Goal: Transaction & Acquisition: Purchase product/service

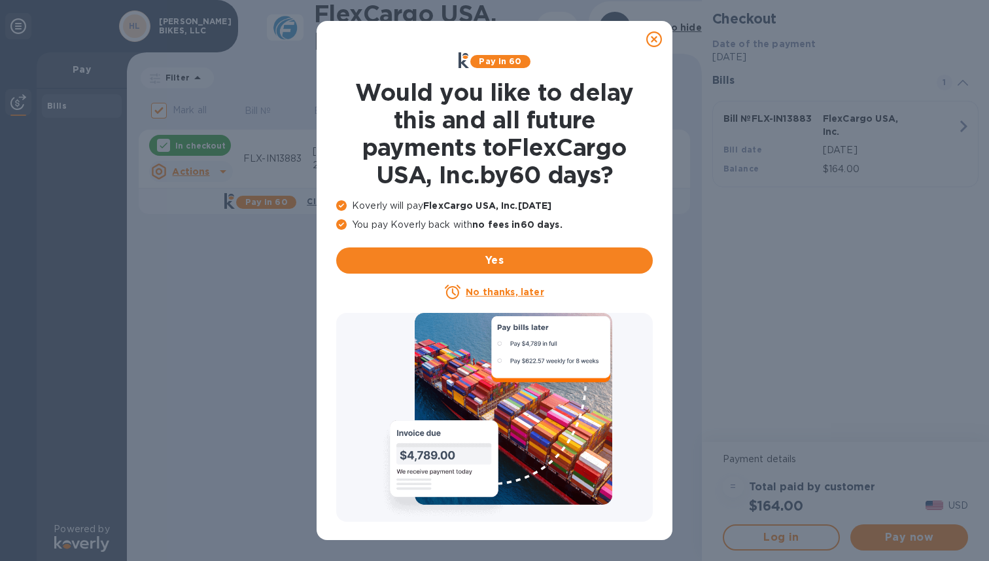
click at [659, 44] on icon at bounding box center [654, 39] width 16 height 16
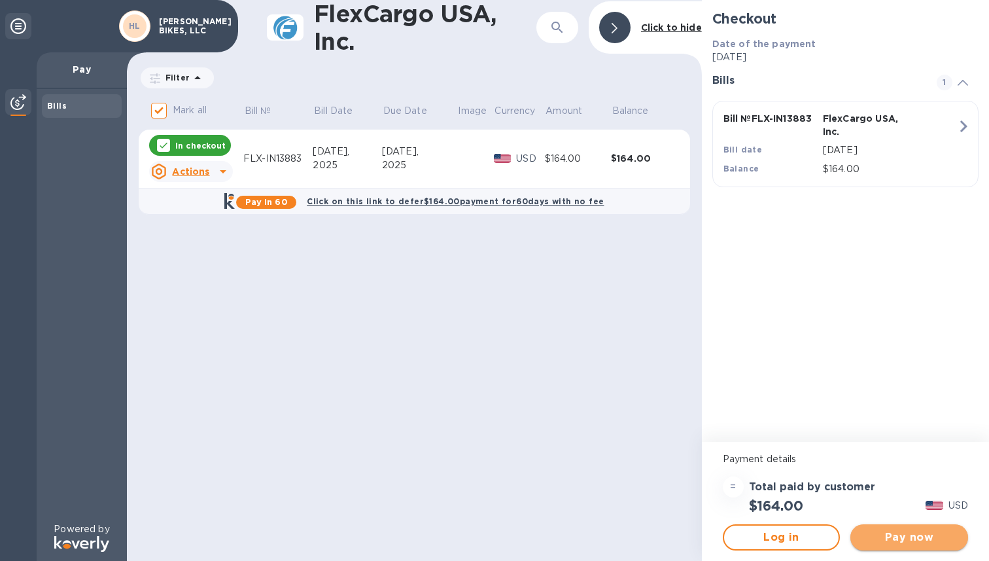
click at [927, 531] on span "Pay now" at bounding box center [909, 537] width 97 height 16
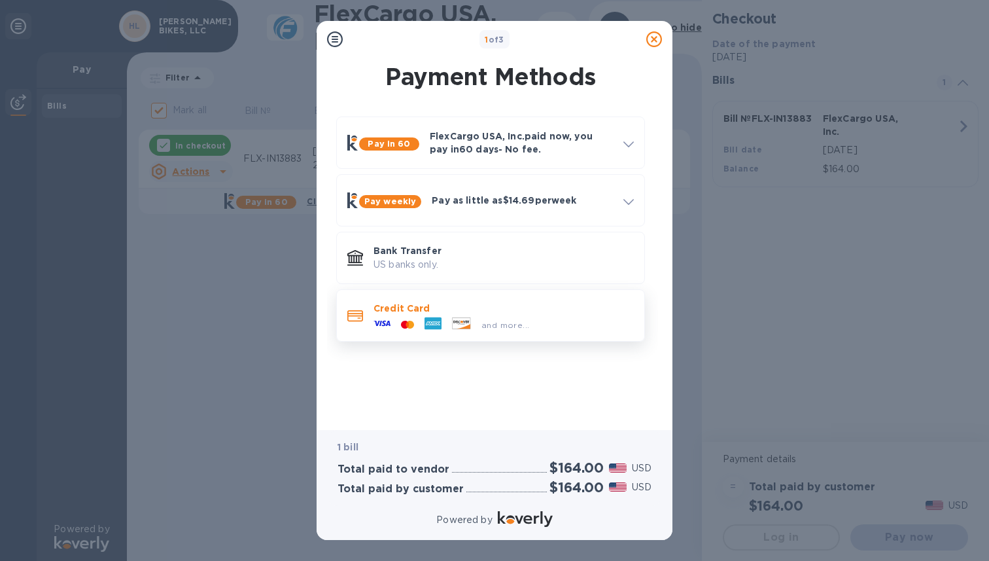
click at [476, 313] on p "Credit Card" at bounding box center [504, 308] width 260 height 13
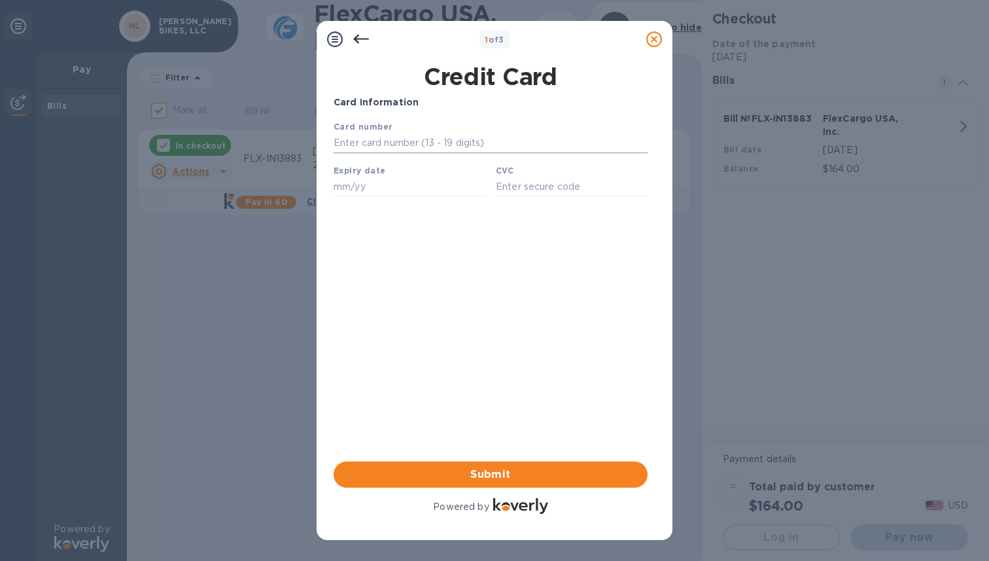
click at [410, 149] on input "text" at bounding box center [491, 143] width 314 height 20
click at [389, 148] on input "text" at bounding box center [491, 143] width 314 height 20
click at [506, 184] on input "text" at bounding box center [572, 187] width 152 height 20
type input "989"
click at [385, 186] on input "text" at bounding box center [410, 187] width 152 height 20
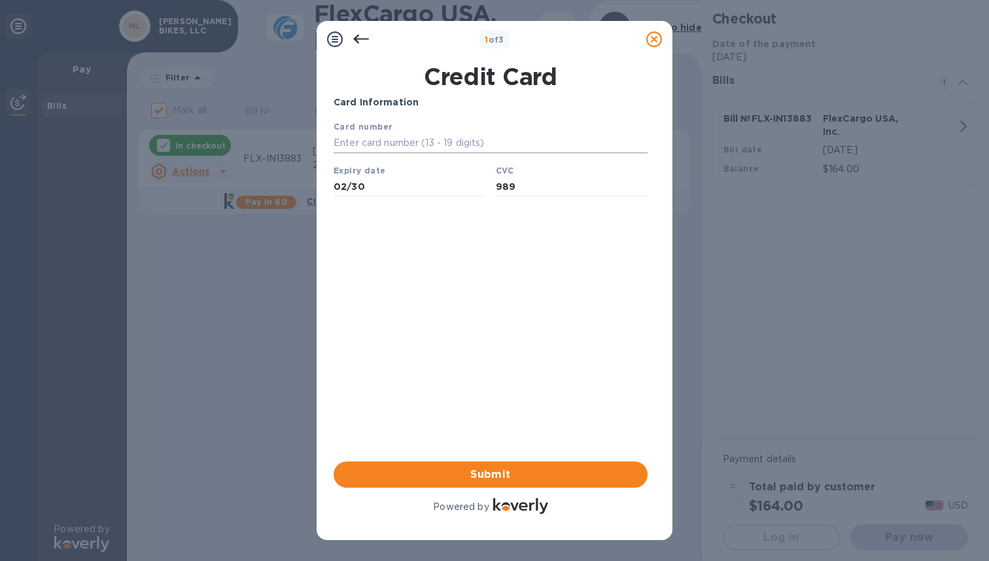
type input "02/30"
click at [396, 144] on input "text" at bounding box center [491, 143] width 314 height 20
click at [334, 143] on input "3711" at bounding box center [491, 143] width 314 height 20
click at [354, 142] on input "4371 1246 3154" at bounding box center [491, 143] width 314 height 20
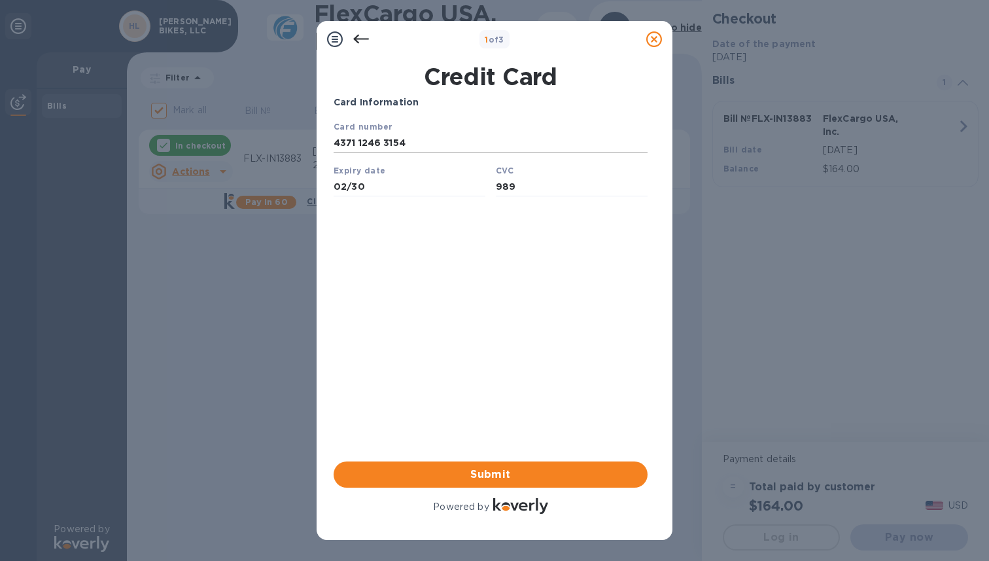
click at [354, 142] on input "4371 1246 3154" at bounding box center [491, 143] width 314 height 20
type input "[CREDIT_CARD_NUMBER]"
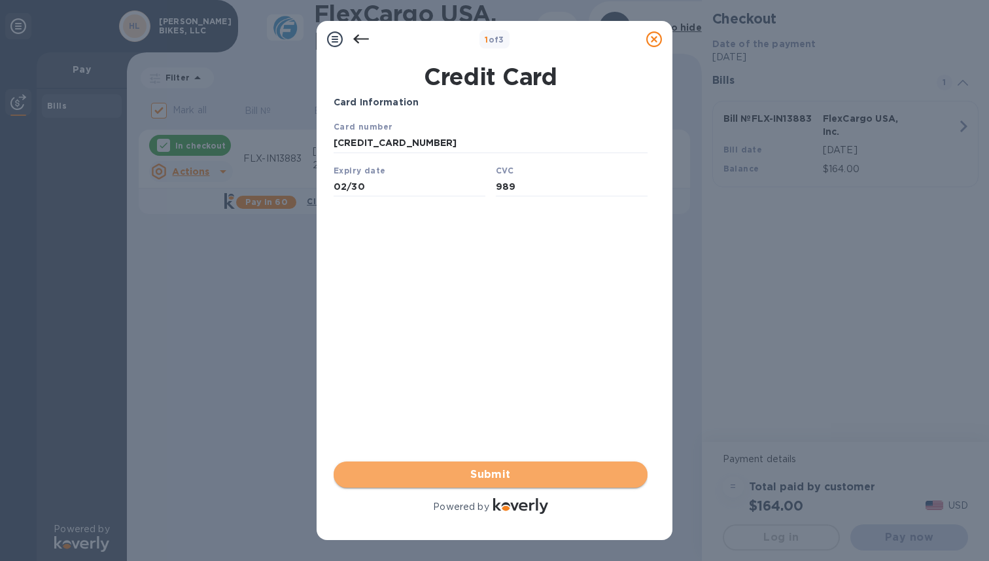
click at [478, 480] on span "Submit" at bounding box center [490, 474] width 293 height 16
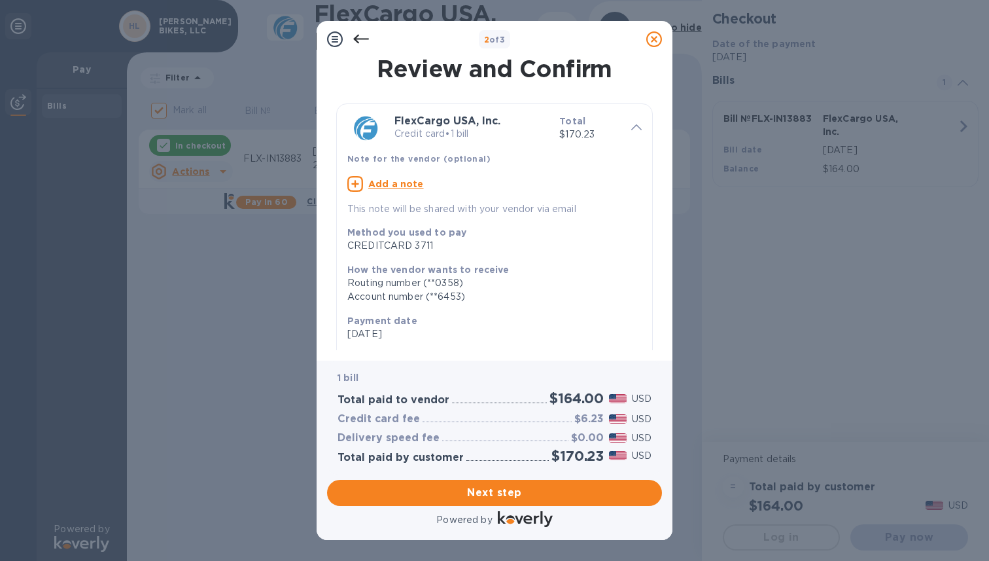
click at [357, 41] on icon at bounding box center [361, 39] width 16 height 9
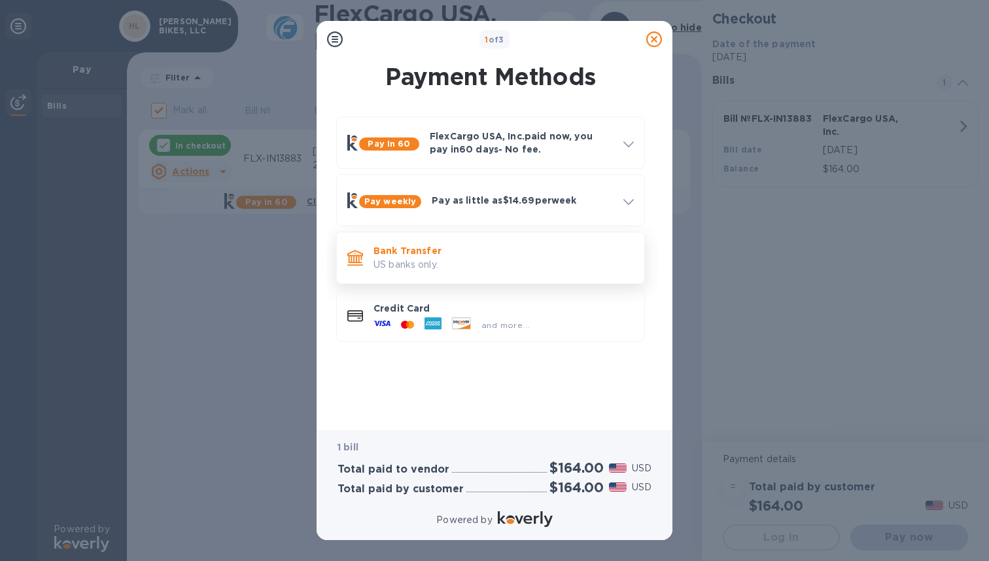
click at [429, 272] on div "Bank Transfer US banks only." at bounding box center [503, 257] width 271 height 37
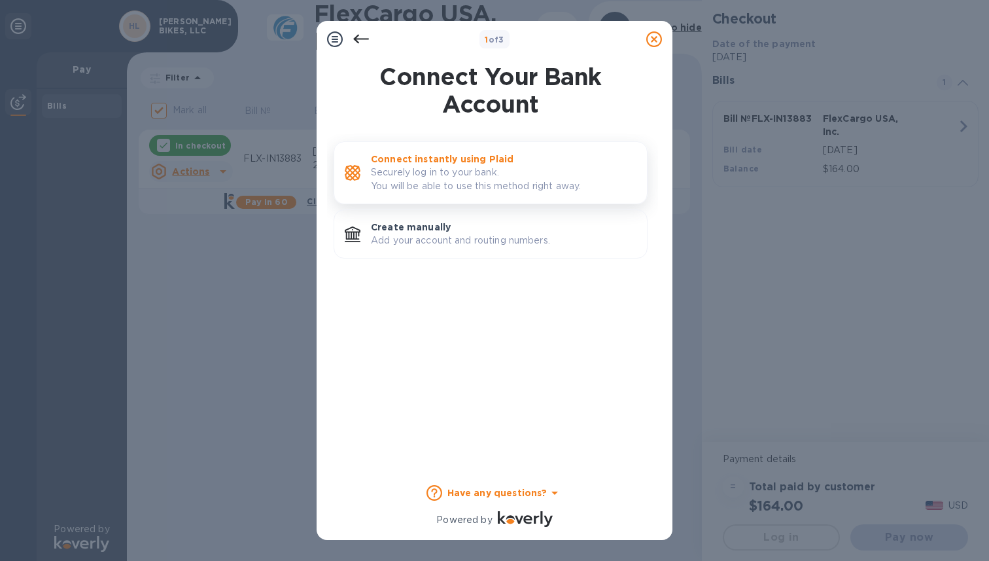
click at [421, 160] on p "Connect instantly using Plaid" at bounding box center [504, 158] width 266 height 13
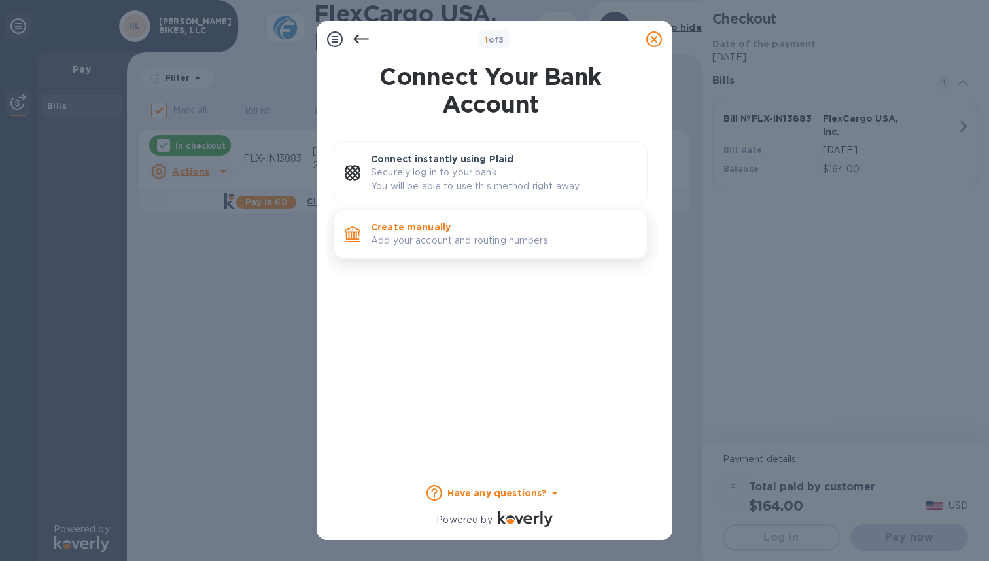
click at [425, 234] on p "Add your account and routing numbers." at bounding box center [504, 241] width 266 height 14
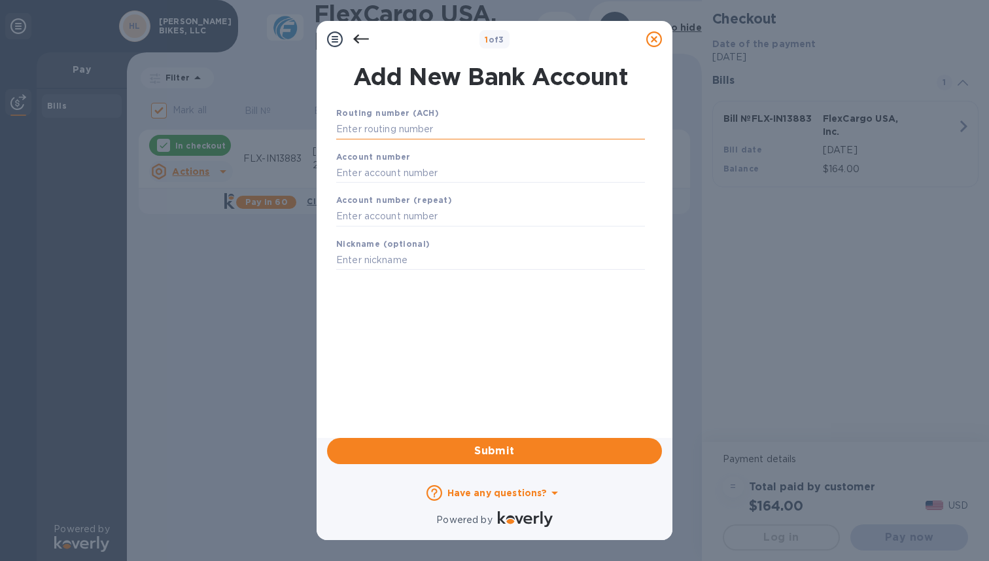
click at [384, 136] on input "text" at bounding box center [490, 130] width 309 height 20
click at [406, 137] on input "text" at bounding box center [490, 130] width 309 height 20
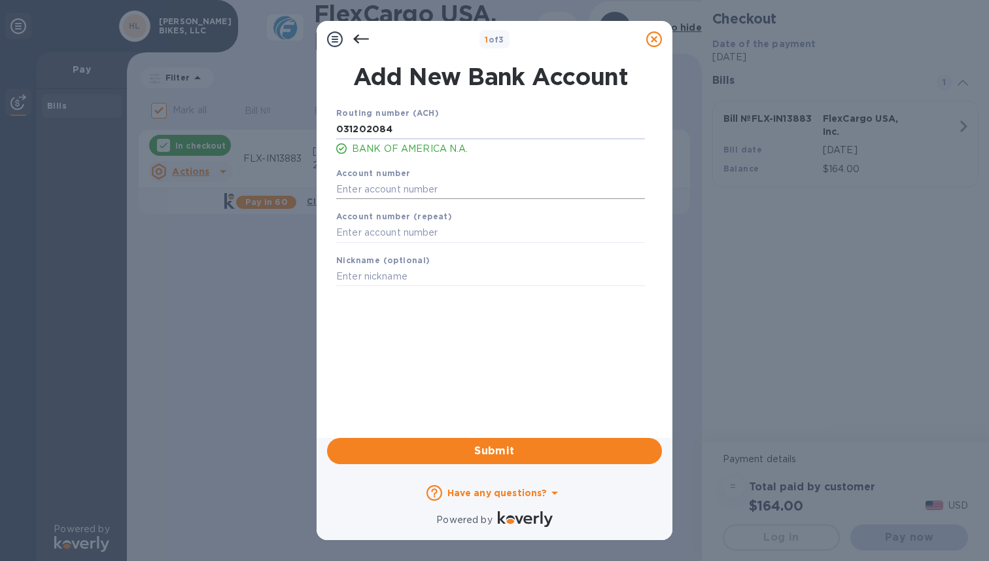
type input "031202084"
click at [400, 184] on input "text" at bounding box center [490, 189] width 309 height 20
type input "383028620891"
click at [406, 234] on input "text" at bounding box center [490, 233] width 309 height 20
click at [385, 237] on input "text" at bounding box center [490, 233] width 309 height 20
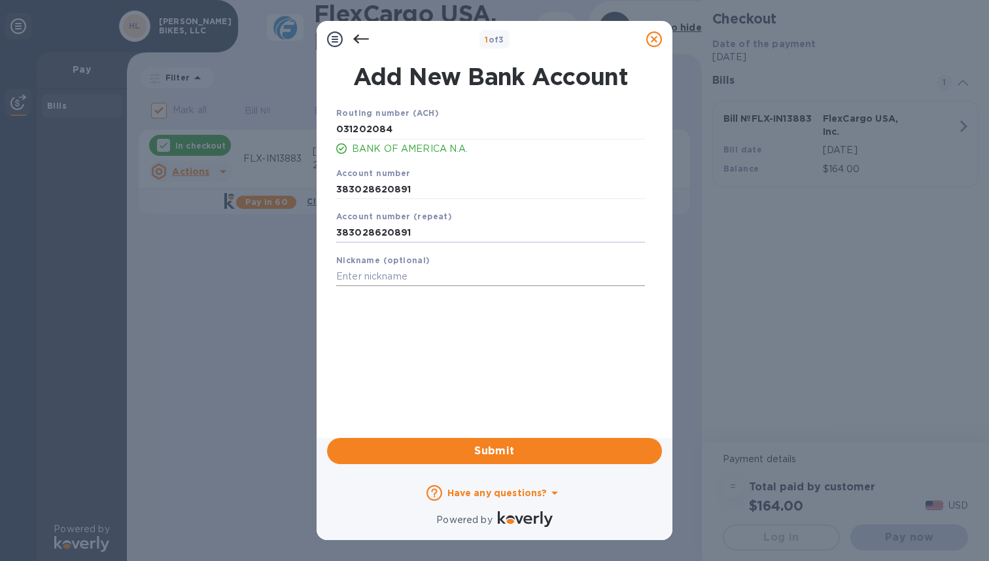
type input "383028620891"
click at [407, 282] on input "text" at bounding box center [490, 277] width 309 height 20
type input "[PERSON_NAME]"
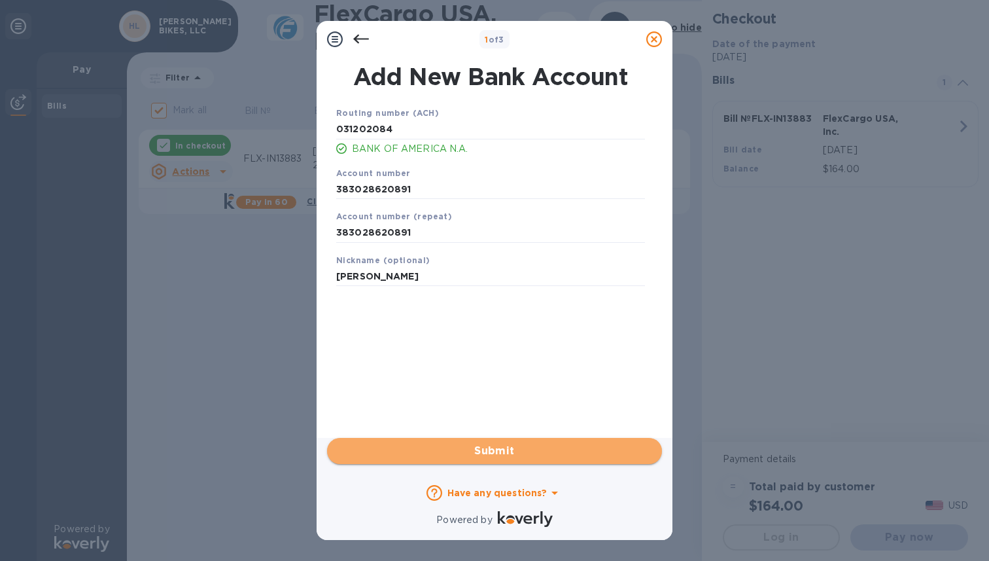
click at [494, 457] on span "Submit" at bounding box center [495, 451] width 314 height 16
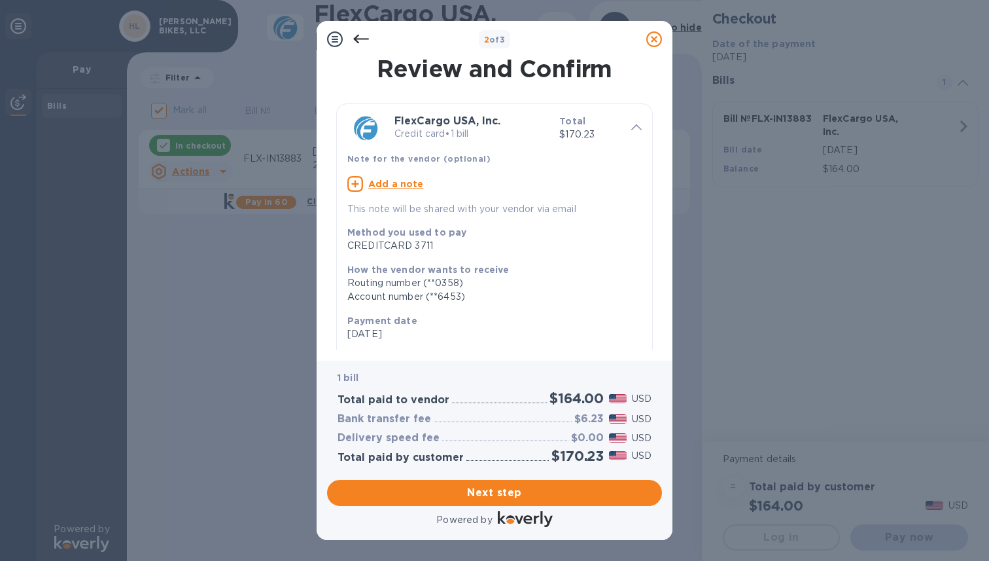
scroll to position [1, 0]
click at [626, 126] on div at bounding box center [636, 127] width 21 height 23
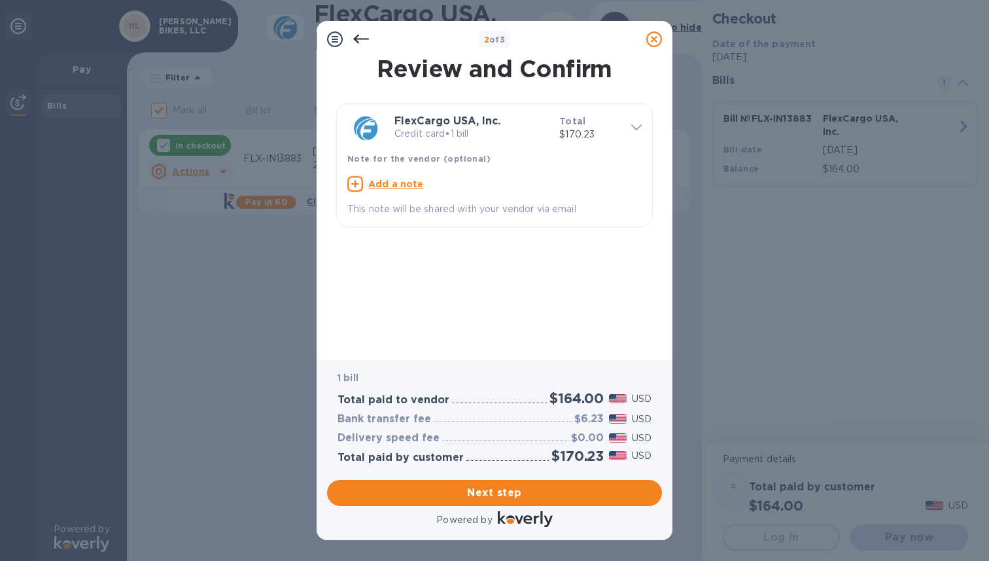
scroll to position [0, 0]
click at [625, 126] on div "Total $170.23" at bounding box center [590, 127] width 72 height 37
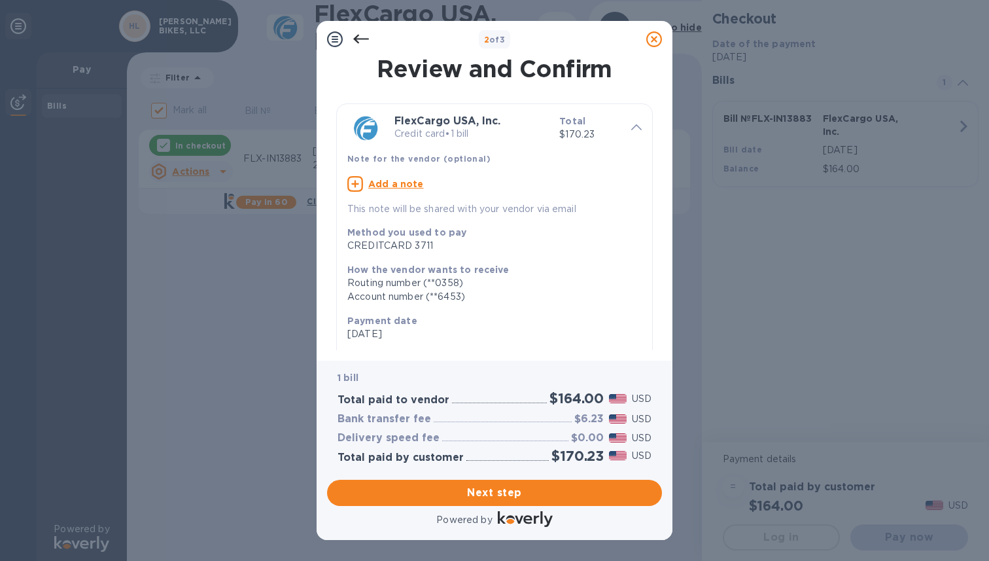
click at [358, 37] on icon at bounding box center [361, 39] width 16 height 16
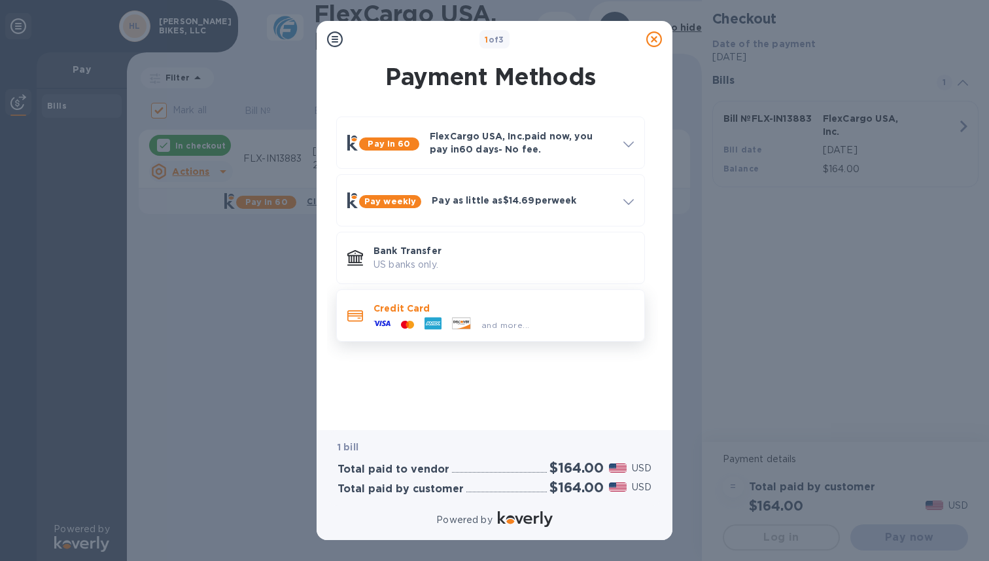
click at [549, 317] on div "and more..." at bounding box center [504, 322] width 260 height 14
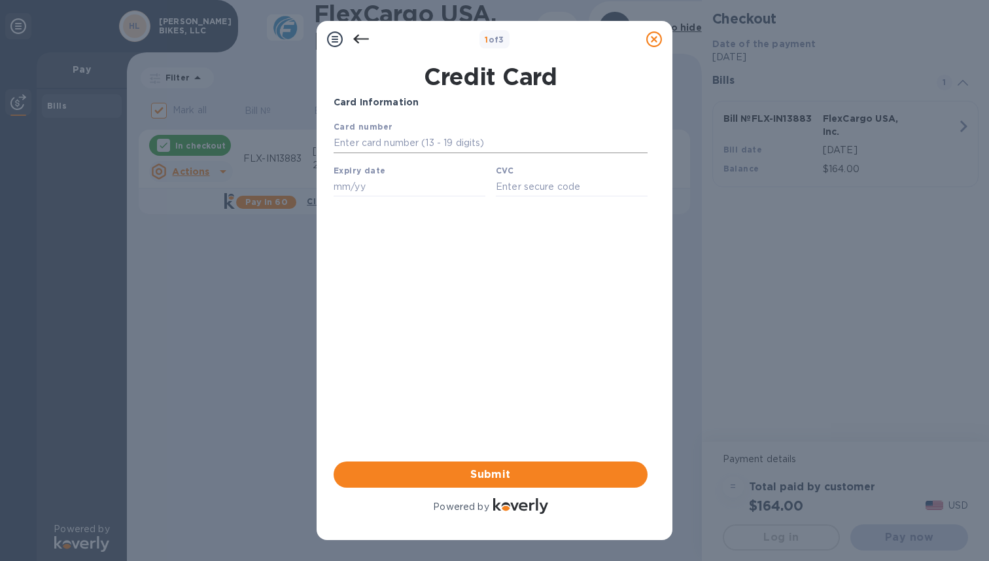
click at [408, 150] on input "text" at bounding box center [491, 143] width 314 height 20
type input "[CREDIT_CARD_NUMBER]"
type input "02/30"
type input "989"
click at [512, 469] on span "Submit" at bounding box center [490, 474] width 293 height 16
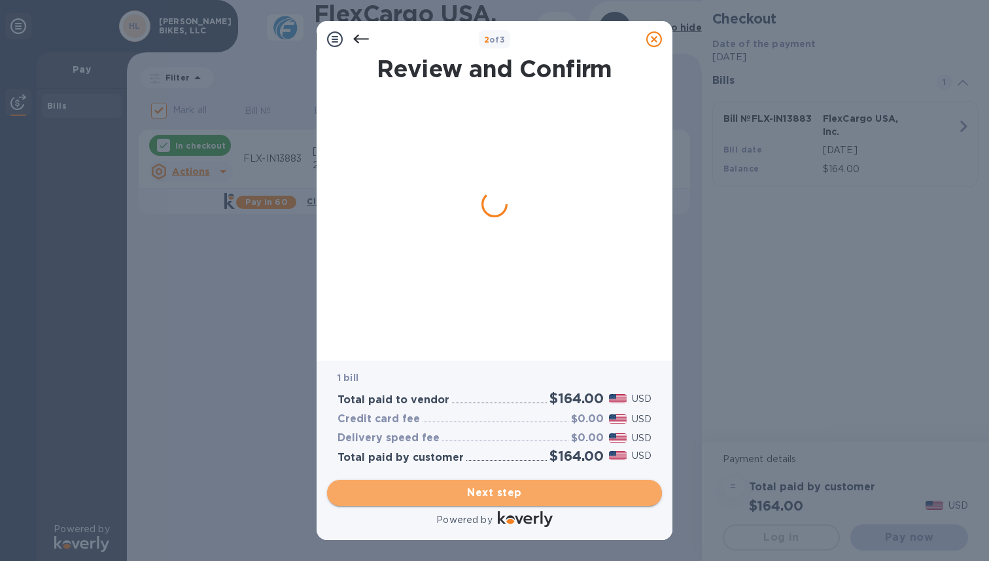
click at [516, 496] on span "Next step" at bounding box center [495, 493] width 314 height 16
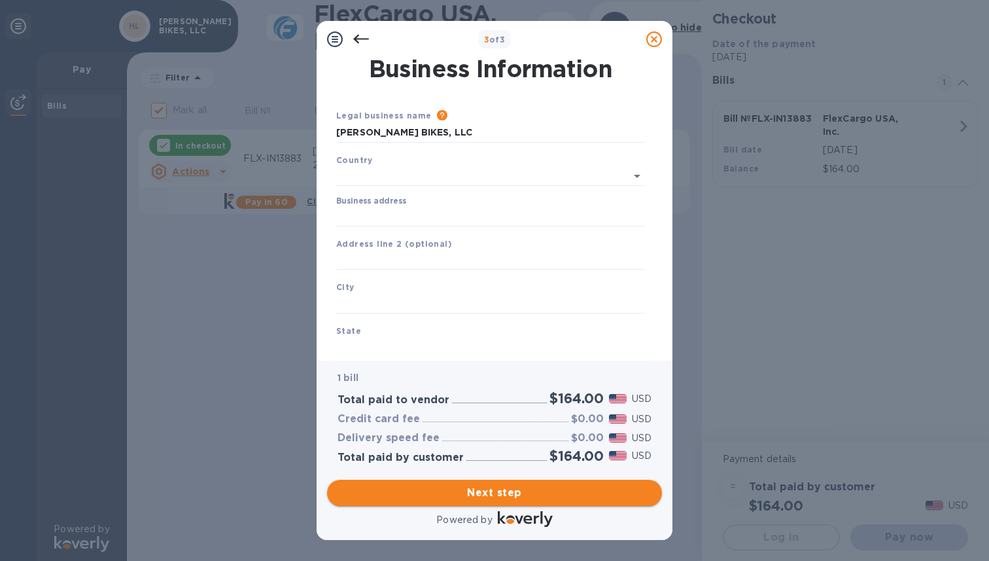
type input "[GEOGRAPHIC_DATA]"
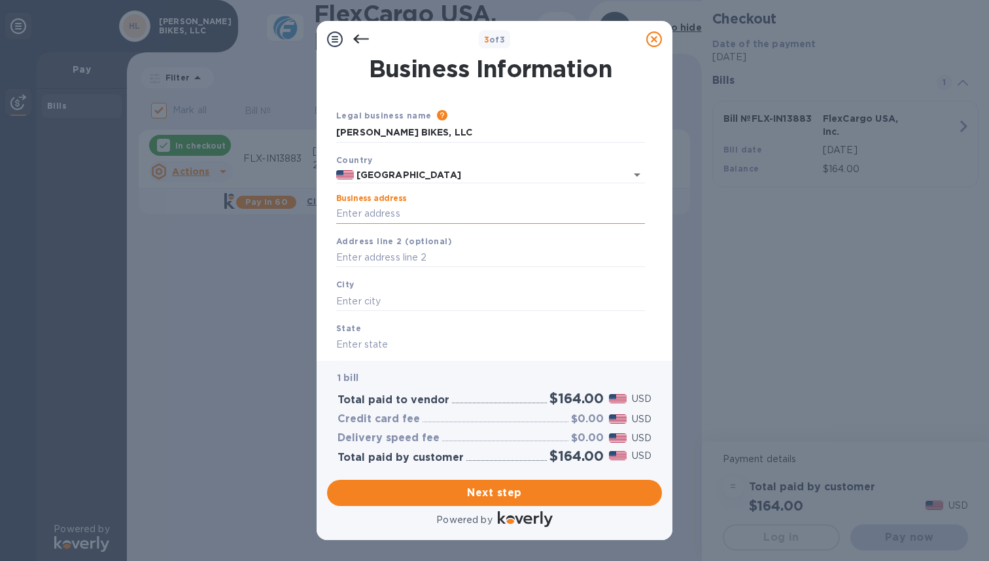
click at [350, 222] on input "Business address" at bounding box center [490, 214] width 309 height 20
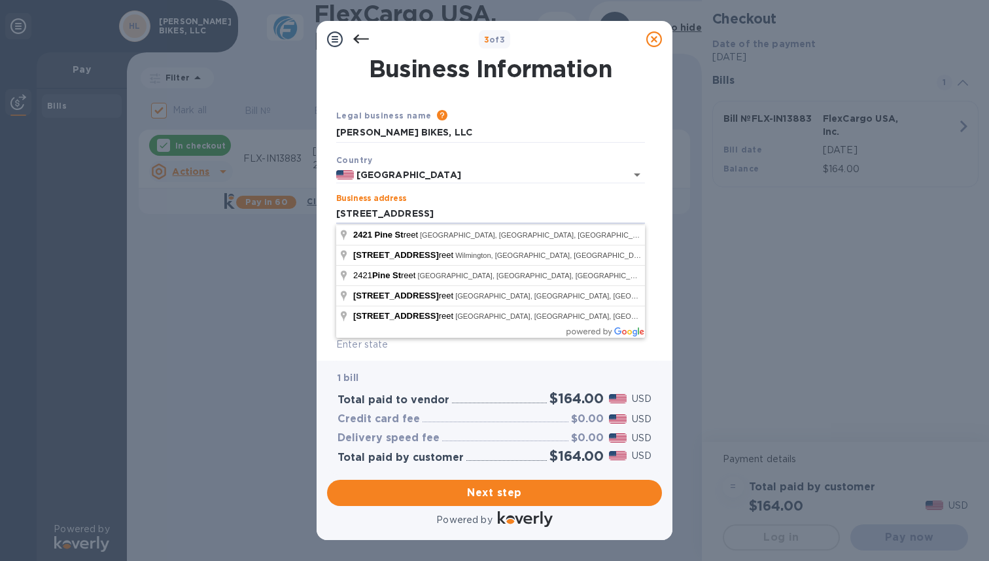
type input "[STREET_ADDRESS]"
type input "[GEOGRAPHIC_DATA]"
type input "PA"
type input "19103"
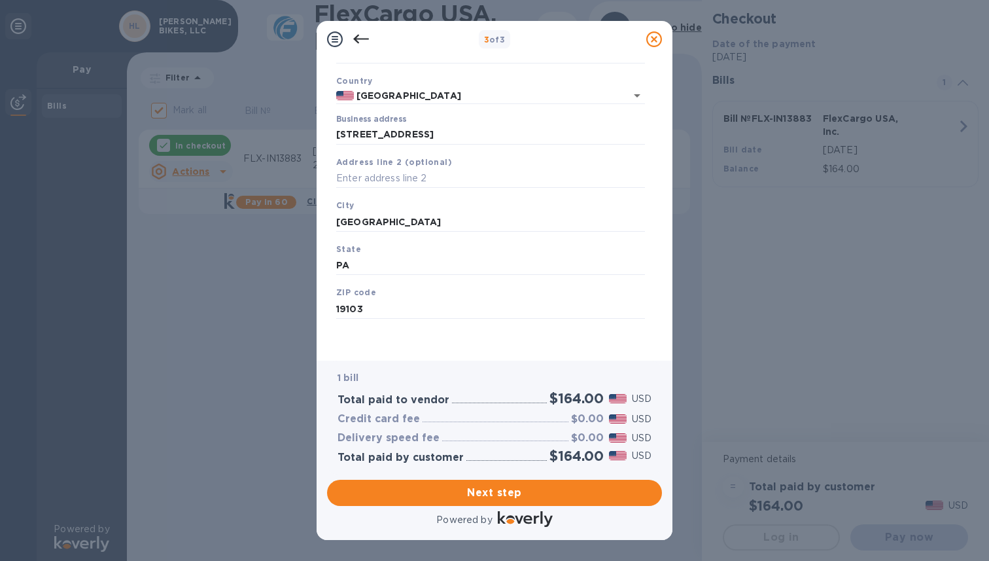
scroll to position [78, 0]
click at [508, 493] on span "Next step" at bounding box center [495, 493] width 314 height 16
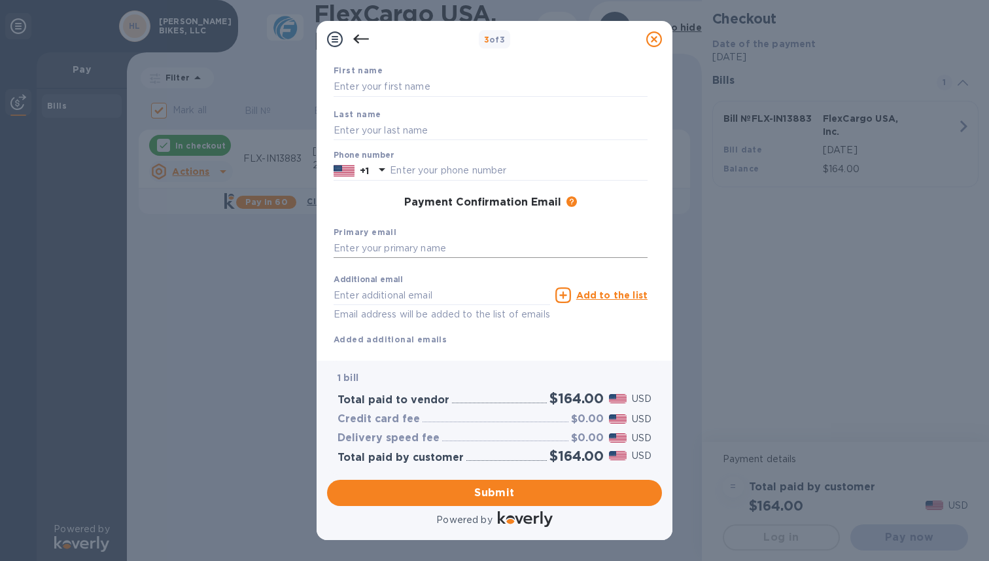
click at [394, 249] on input "text" at bounding box center [491, 249] width 314 height 20
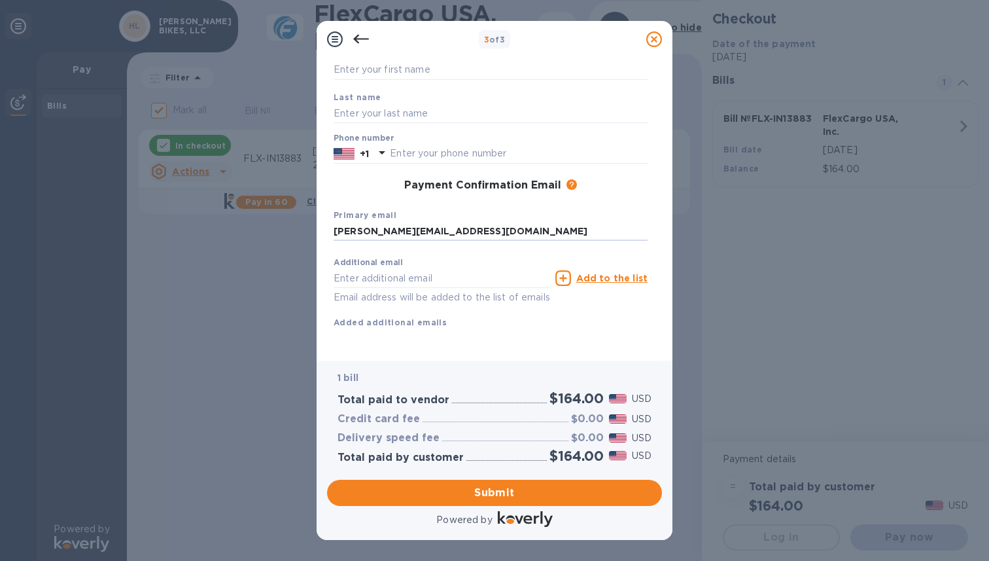
type input "[PERSON_NAME][EMAIL_ADDRESS][DOMAIN_NAME]"
click at [459, 272] on div "Additional email Email address will be added to the list of emails" at bounding box center [442, 281] width 217 height 47
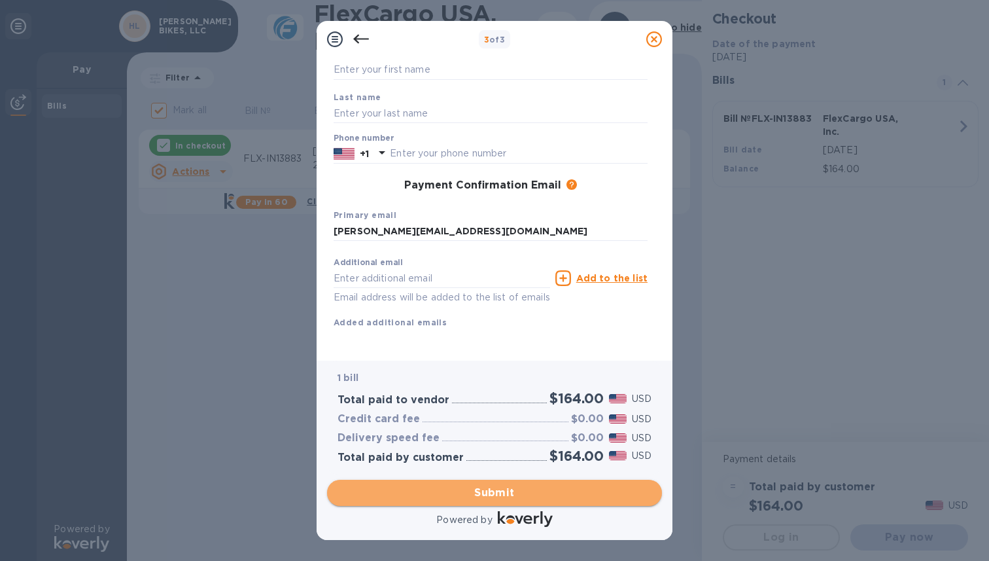
click at [520, 491] on span "Submit" at bounding box center [495, 493] width 314 height 16
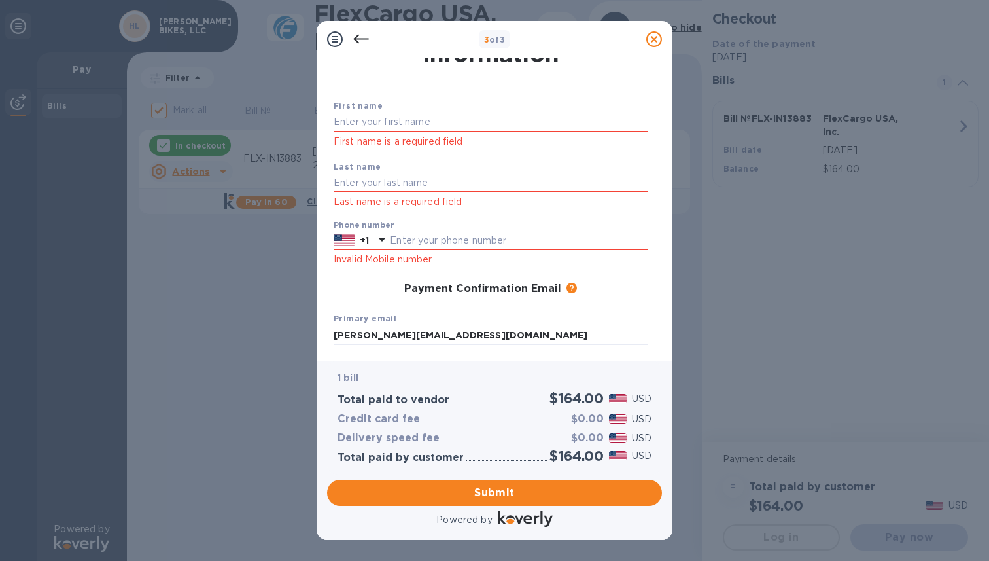
scroll to position [33, 0]
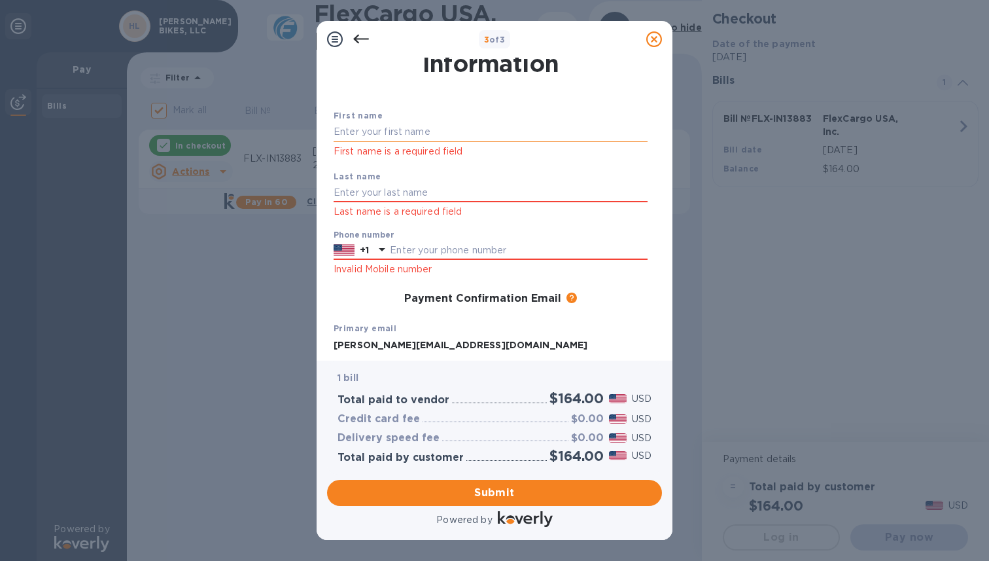
click at [400, 135] on input "text" at bounding box center [491, 132] width 314 height 20
type input "[PERSON_NAME]"
click at [377, 189] on input "text" at bounding box center [491, 193] width 314 height 20
type input "[PERSON_NAME]"
click at [419, 239] on div "Phone number +1 Invalid Mobile number" at bounding box center [491, 253] width 314 height 47
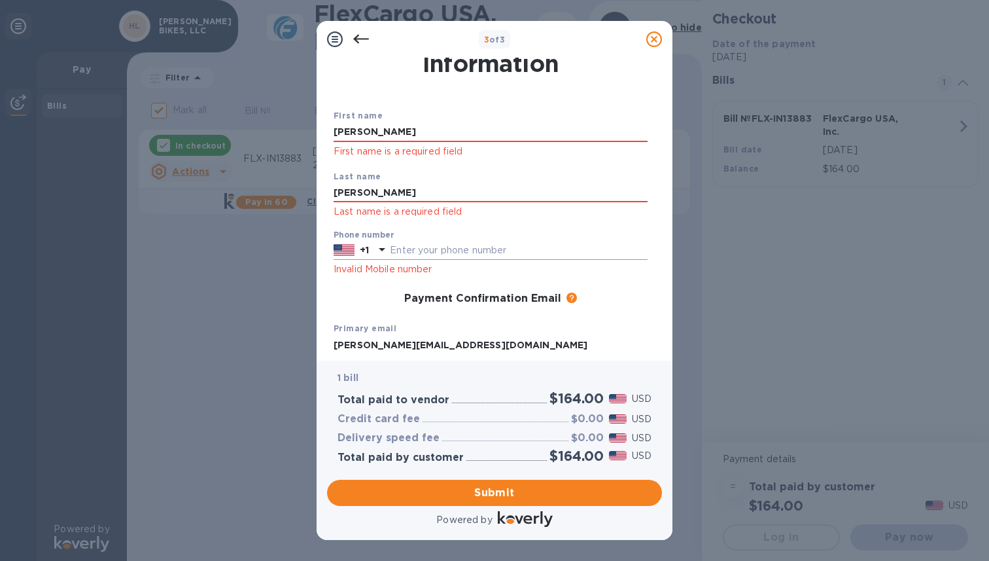
click at [415, 249] on input "text" at bounding box center [519, 251] width 258 height 20
type input "2679095228"
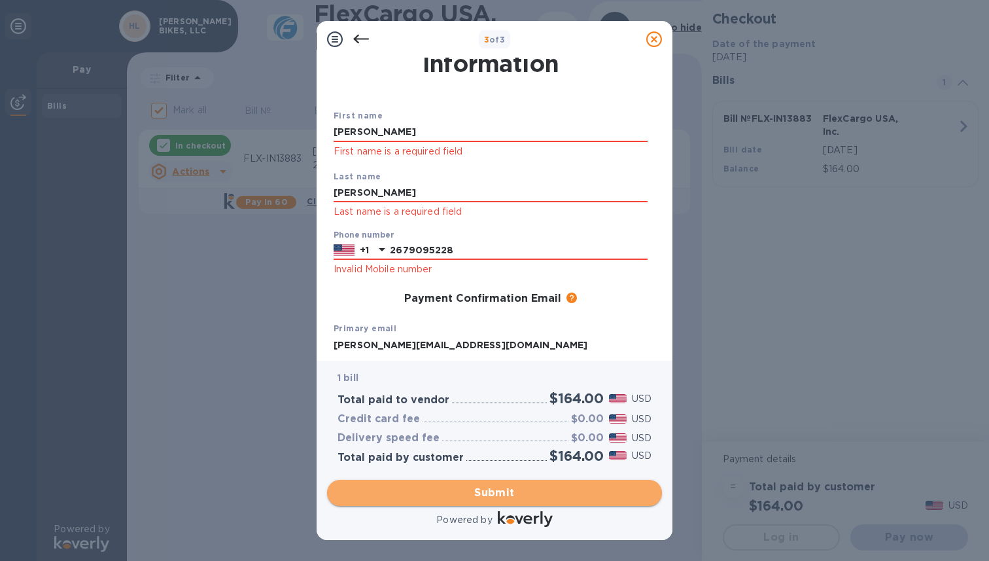
click at [488, 485] on span "Submit" at bounding box center [495, 493] width 314 height 16
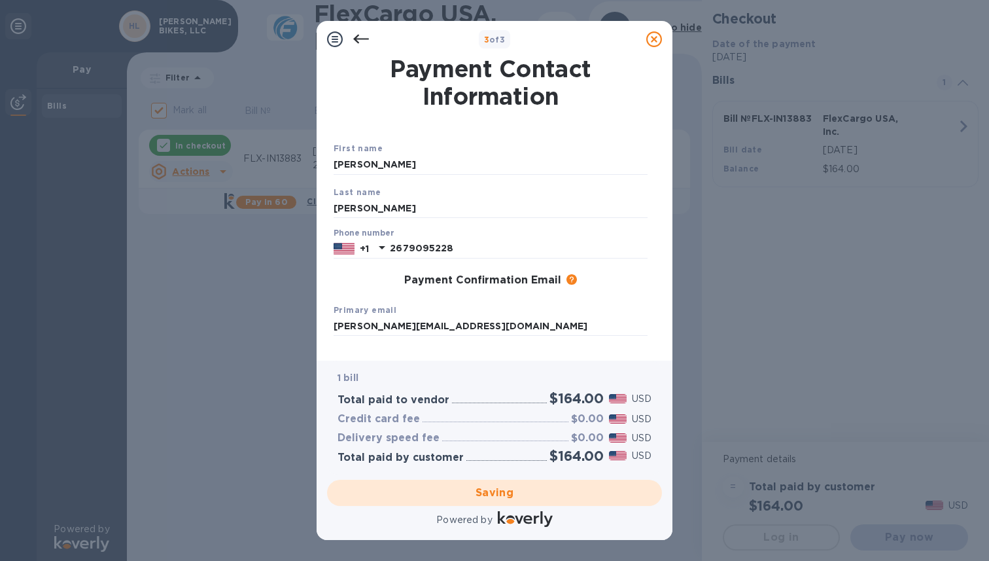
scroll to position [111, 0]
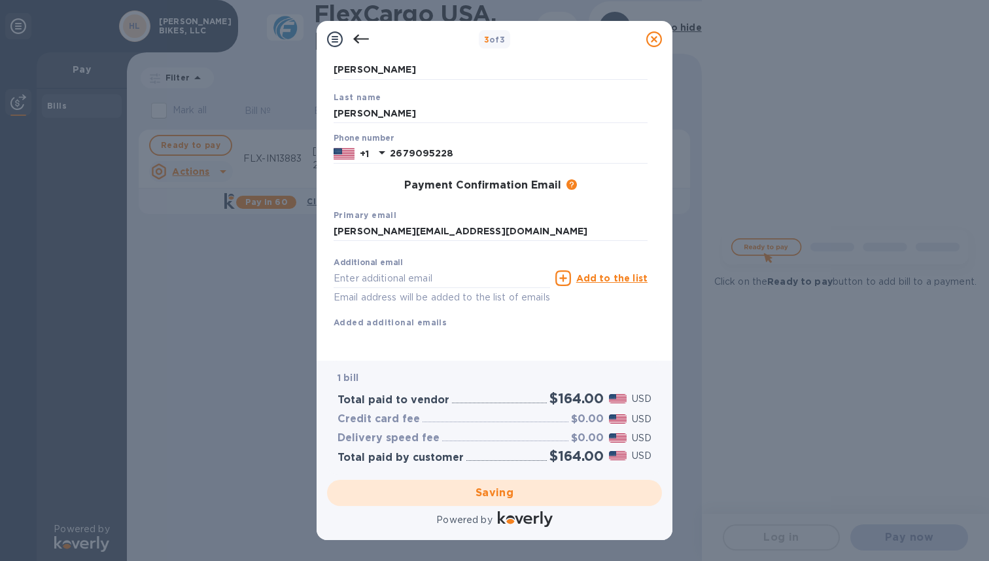
checkbox input "false"
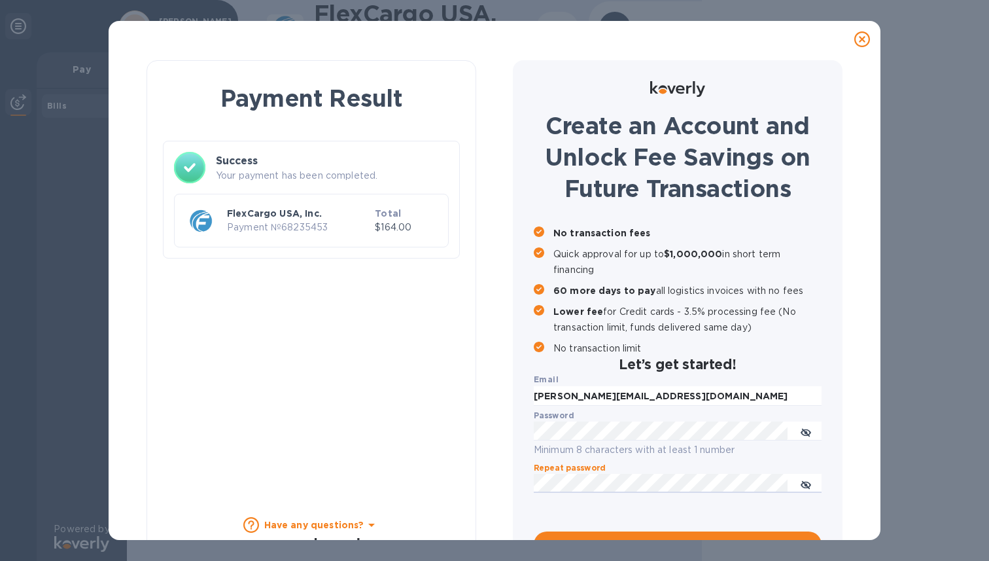
scroll to position [41, 0]
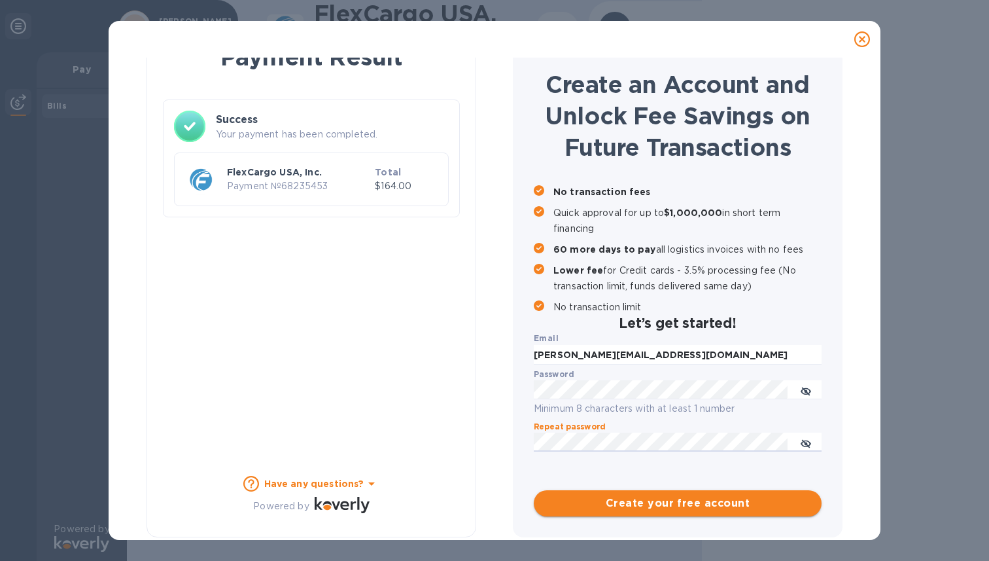
click at [646, 495] on span "Create your free account" at bounding box center [677, 503] width 267 height 16
